Goal: Transaction & Acquisition: Purchase product/service

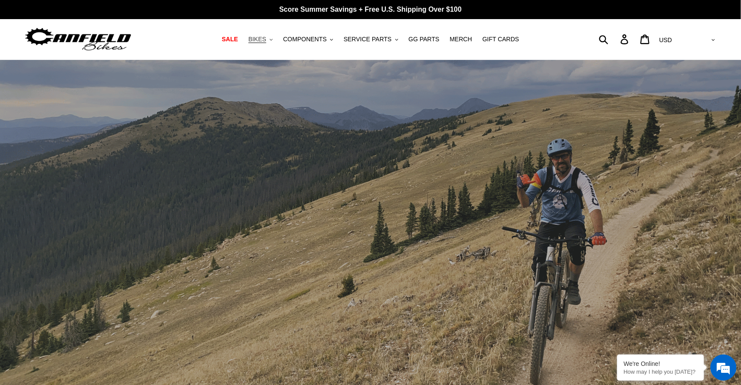
click at [264, 38] on span "BIKES" at bounding box center [258, 39] width 18 height 7
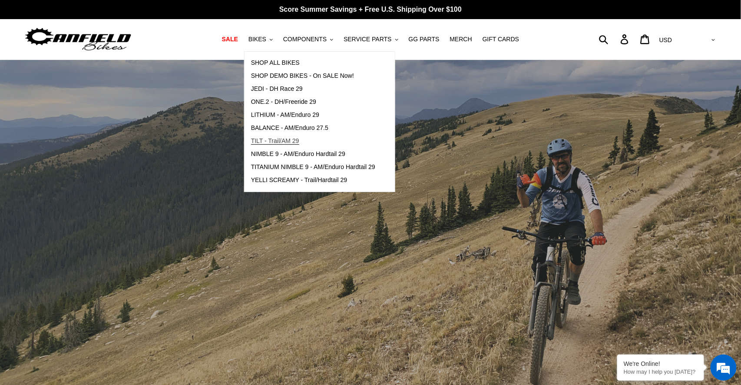
click at [270, 140] on span "TILT - Trail/AM 29" at bounding box center [275, 140] width 48 height 7
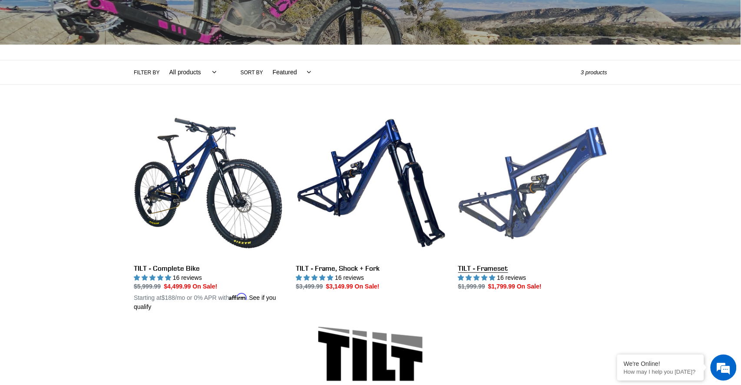
click at [554, 153] on link "TILT - Frameset" at bounding box center [533, 200] width 149 height 183
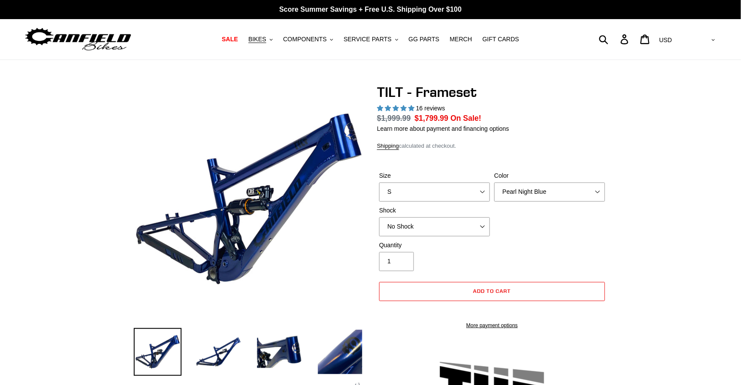
select select "highest-rating"
select select "XL"
click at [379, 183] on select "S M L XL" at bounding box center [434, 192] width 111 height 19
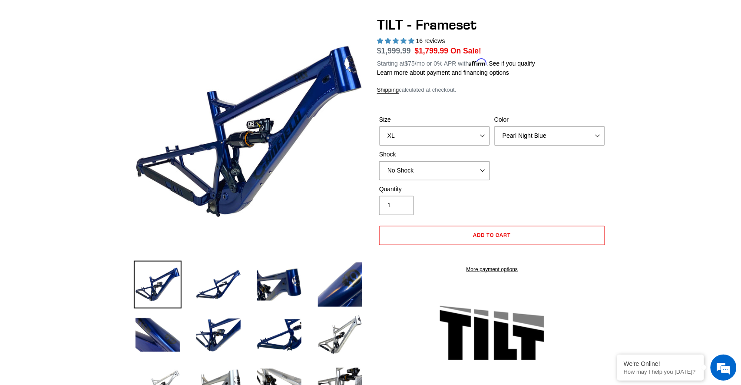
scroll to position [33, 0]
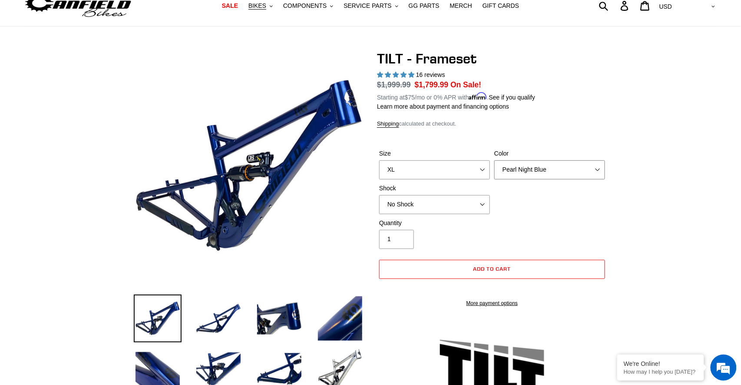
click at [588, 166] on select "Pearl Night Blue Stealth Silver" at bounding box center [550, 169] width 111 height 19
click at [495, 160] on select "Pearl Night Blue Stealth Silver" at bounding box center [550, 169] width 111 height 19
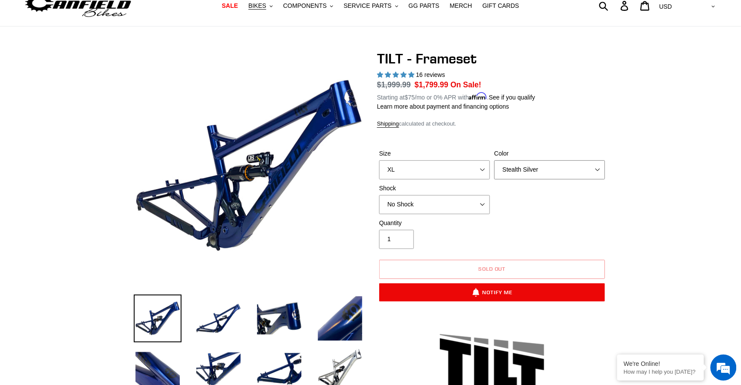
click at [583, 172] on select "Pearl Night Blue Stealth Silver" at bounding box center [550, 169] width 111 height 19
select select "Pearl Night Blue"
click at [495, 160] on select "Pearl Night Blue Stealth Silver" at bounding box center [550, 169] width 111 height 19
